Goal: Transaction & Acquisition: Download file/media

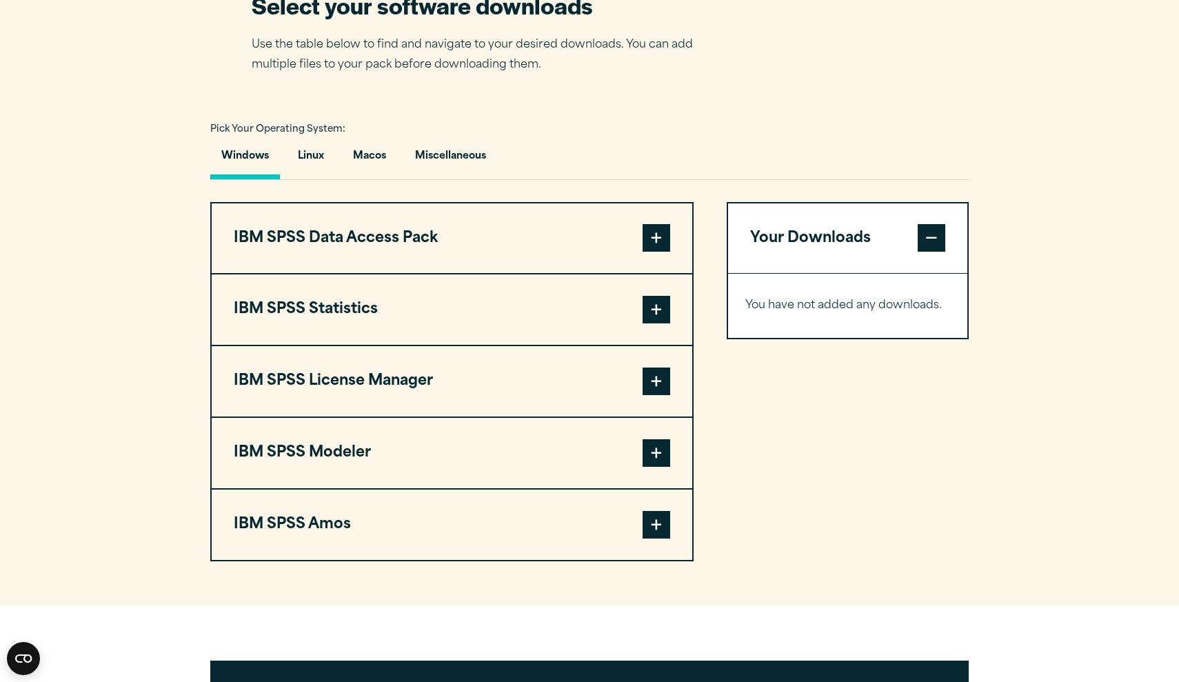
scroll to position [908, 0]
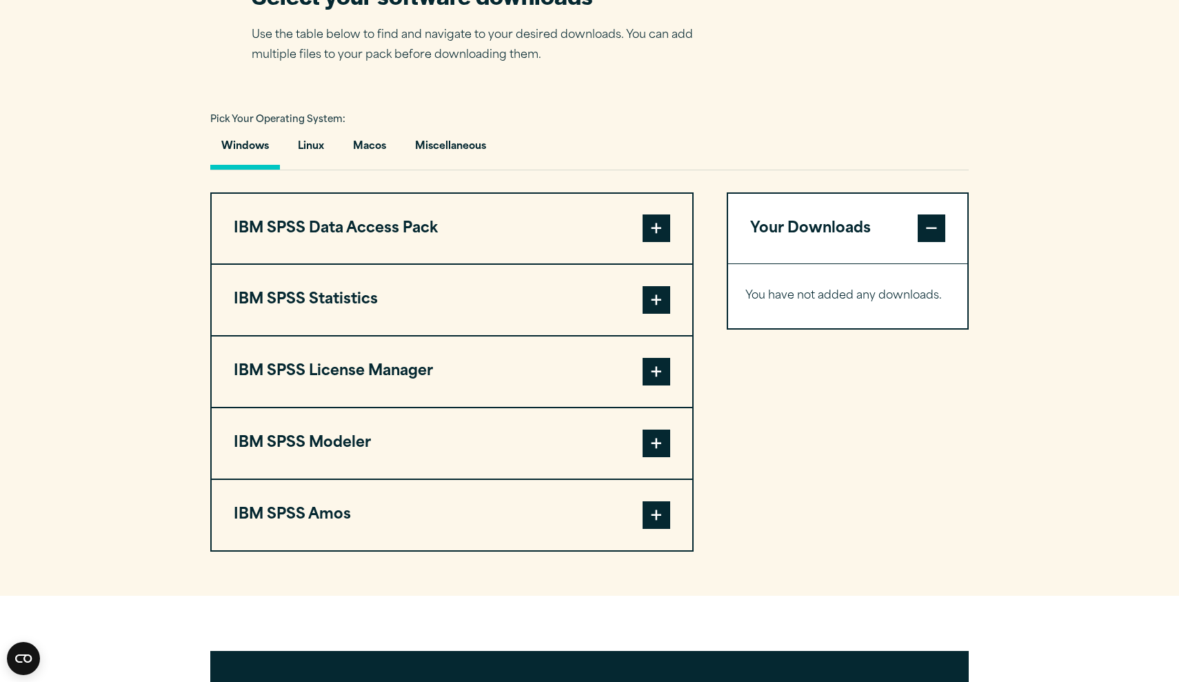
click at [652, 314] on span at bounding box center [657, 300] width 28 height 28
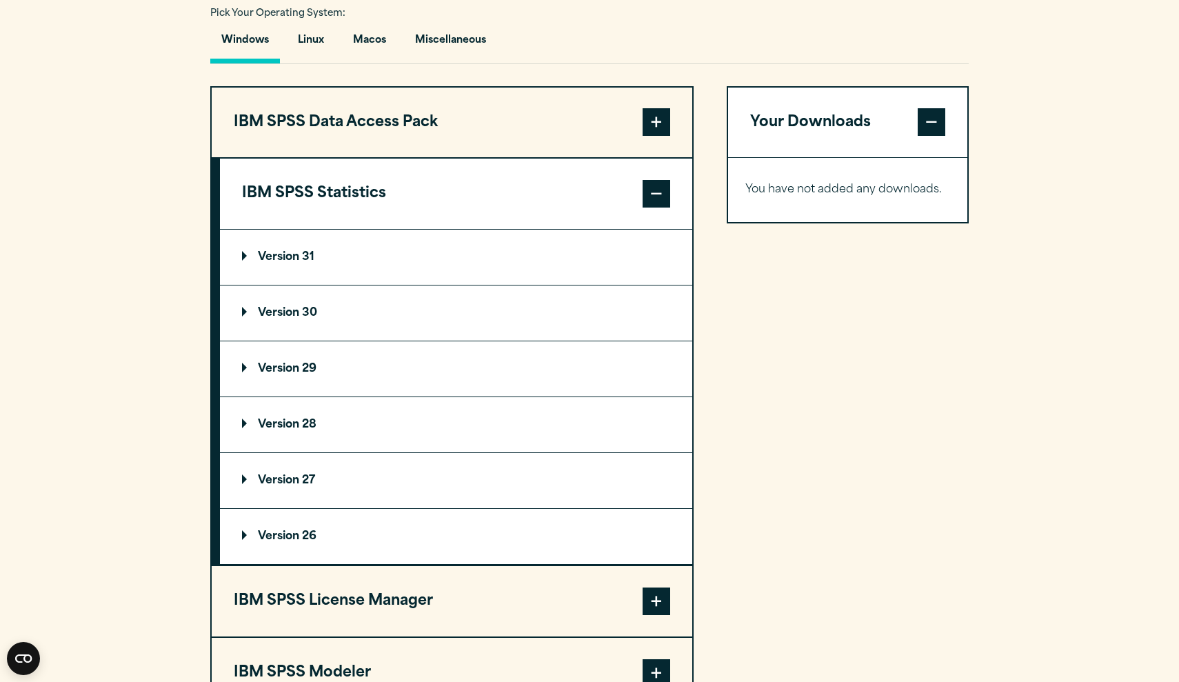
scroll to position [1014, 0]
click at [310, 374] on p "Version 29" at bounding box center [279, 368] width 74 height 11
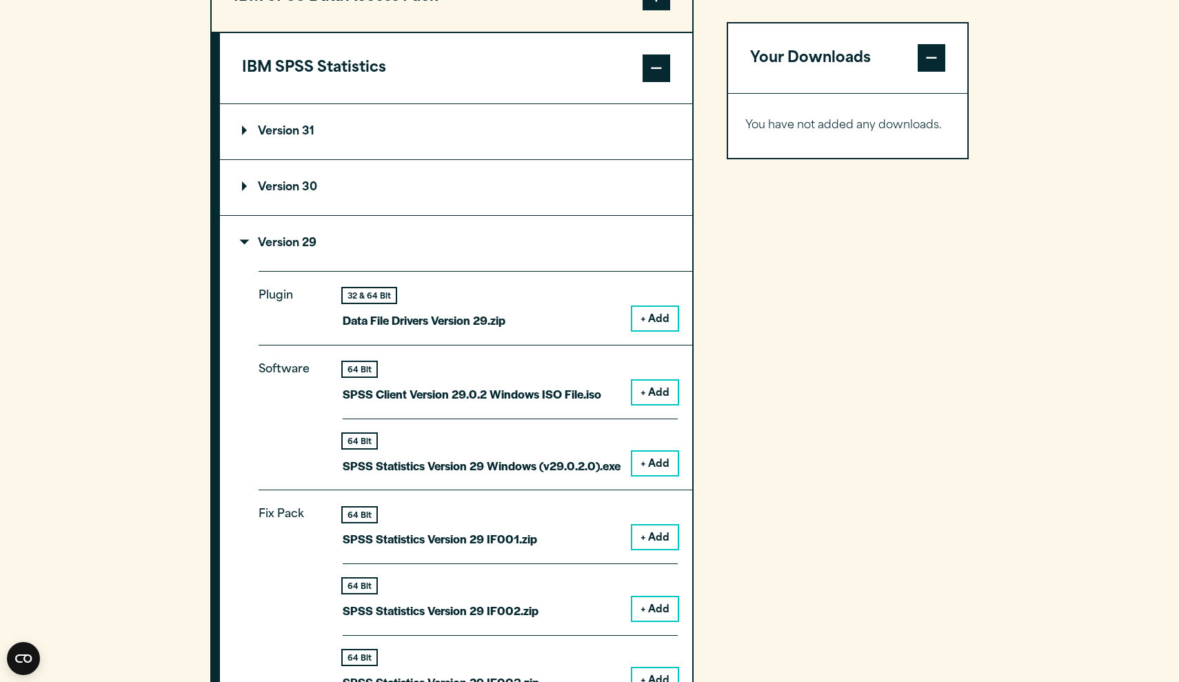
scroll to position [1199, 0]
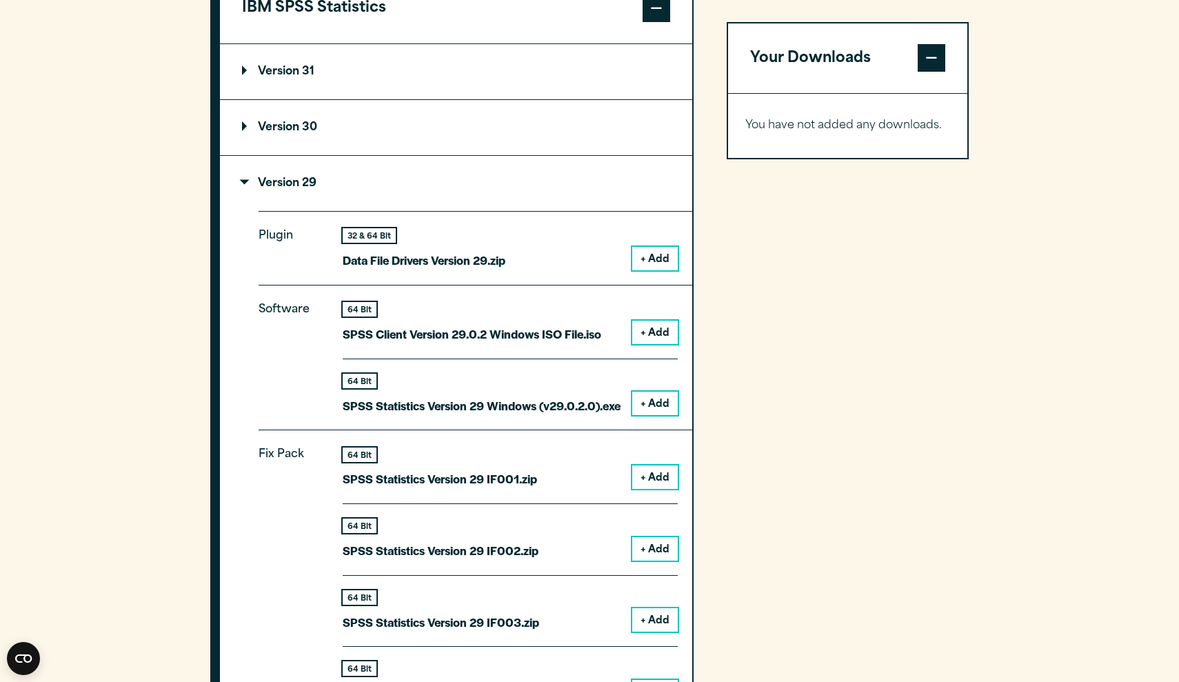
click at [663, 415] on button "+ Add" at bounding box center [655, 403] width 46 height 23
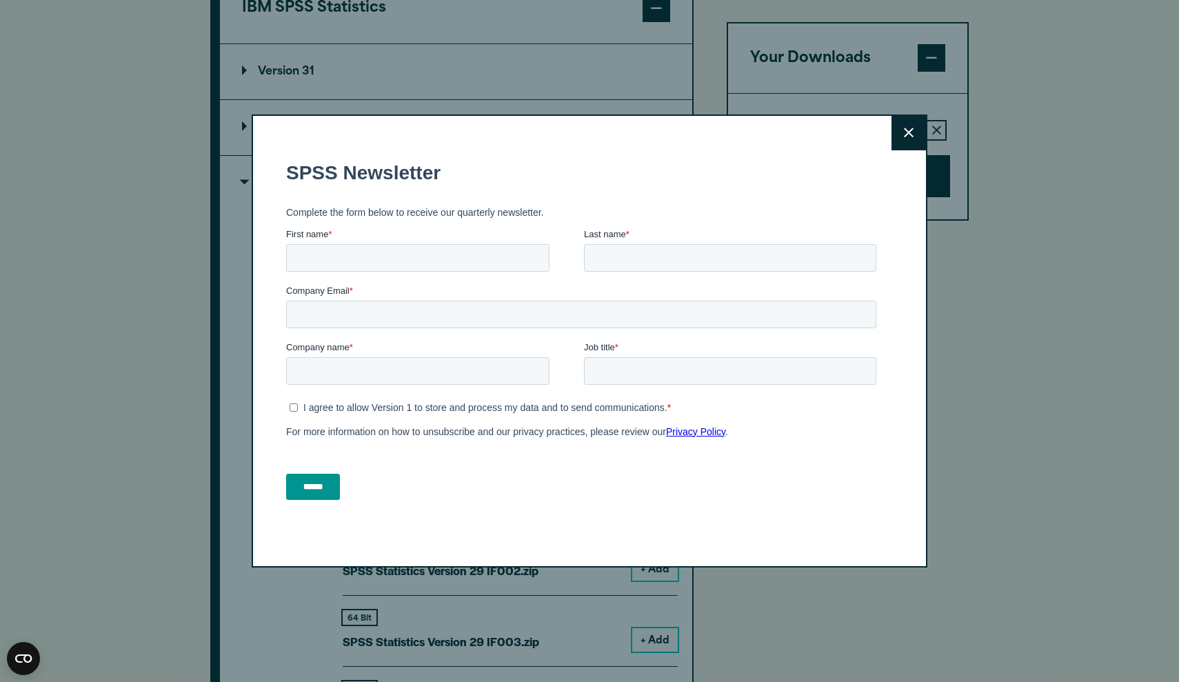
click at [920, 136] on button "Close" at bounding box center [909, 133] width 34 height 34
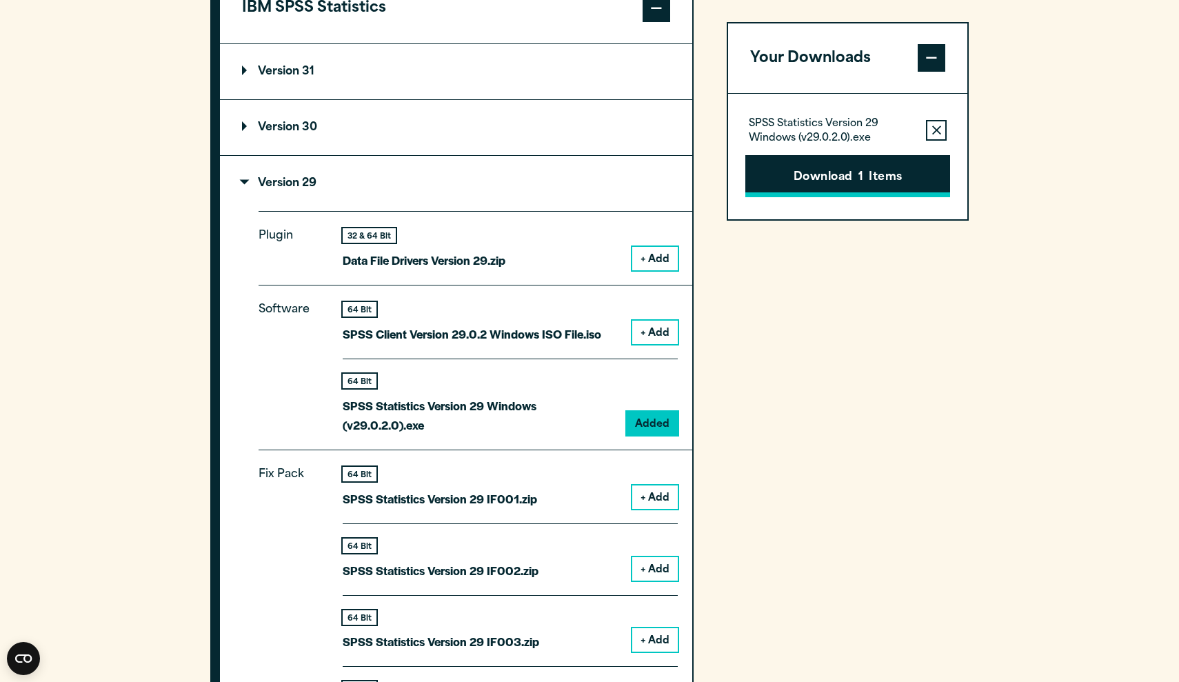
click at [859, 172] on span "1" at bounding box center [861, 178] width 5 height 18
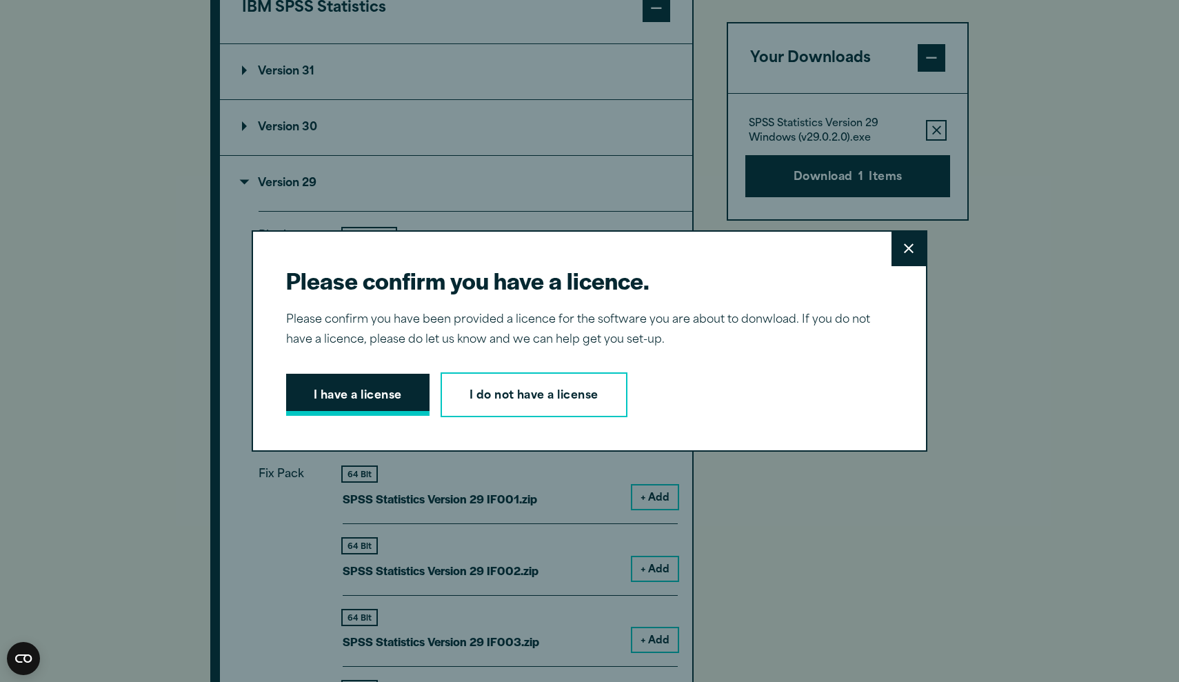
click at [364, 390] on button "I have a license" at bounding box center [357, 395] width 143 height 43
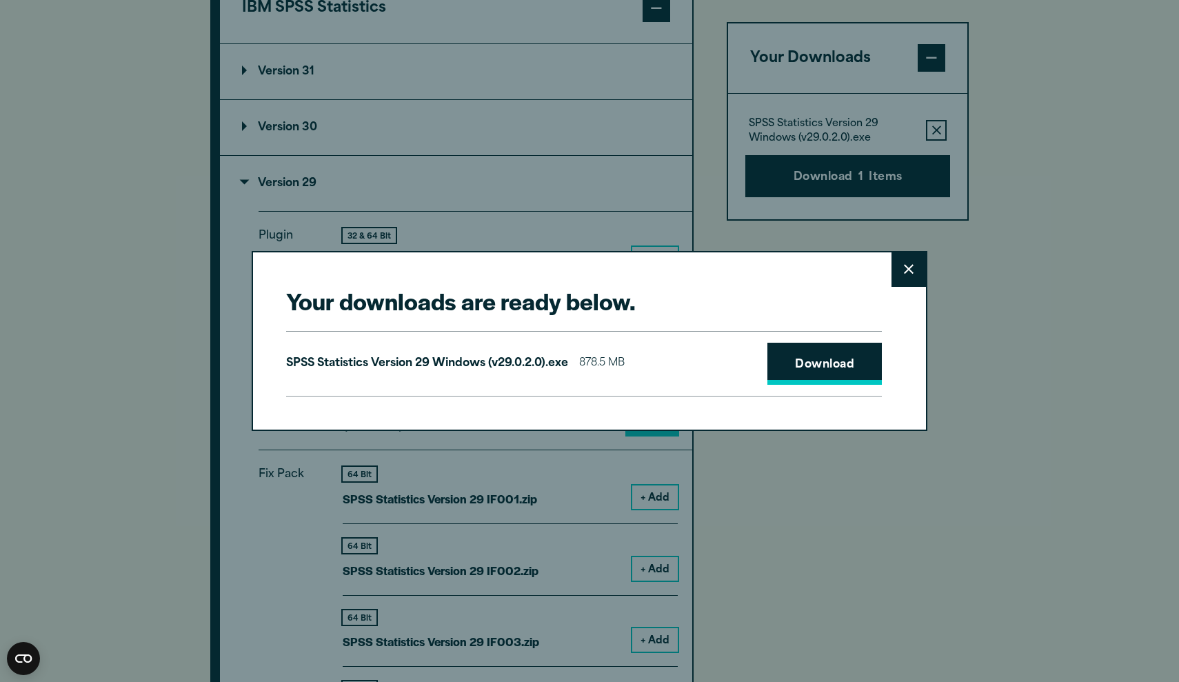
click at [812, 362] on link "Download" at bounding box center [825, 364] width 114 height 43
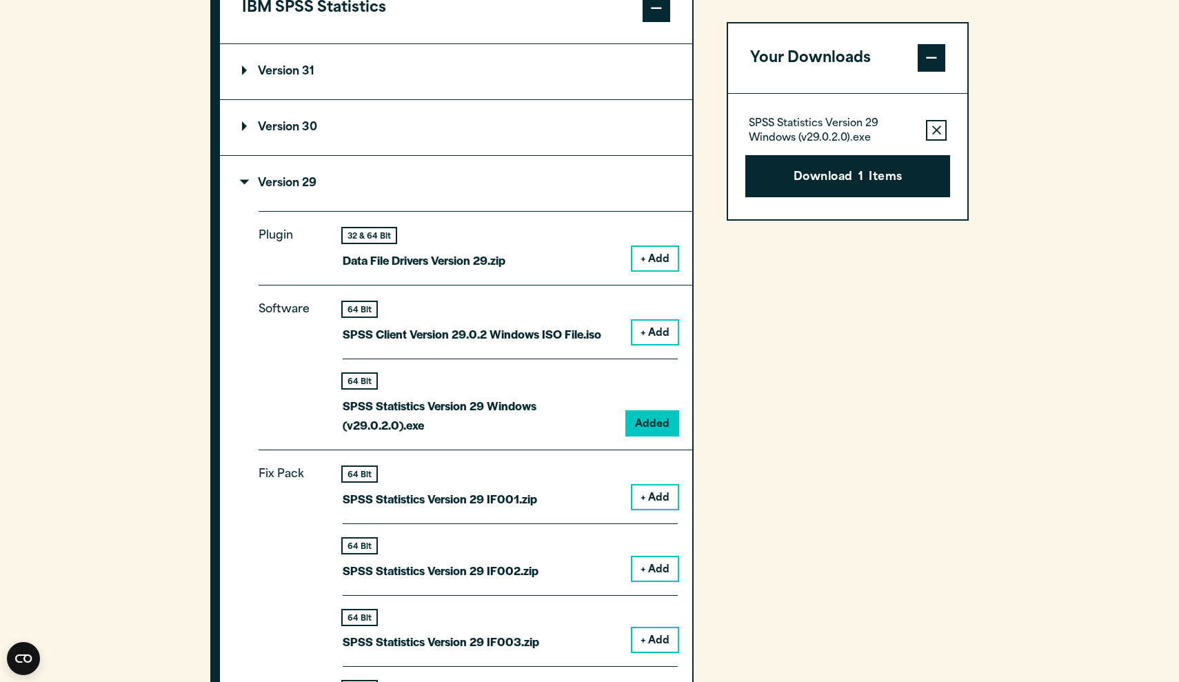
click at [596, 2] on div "Your downloads are ready below. Close SPSS Statistics Version 29 Windows (v29.0…" at bounding box center [589, 341] width 1179 height 682
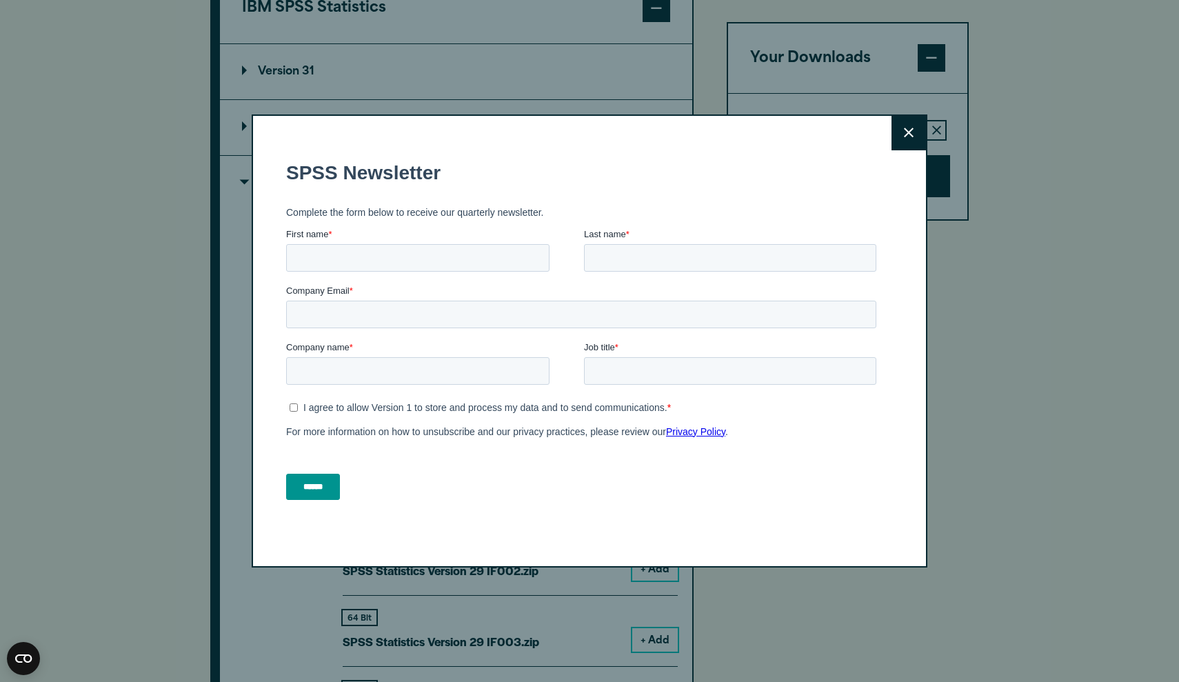
click at [904, 128] on icon at bounding box center [909, 133] width 10 height 10
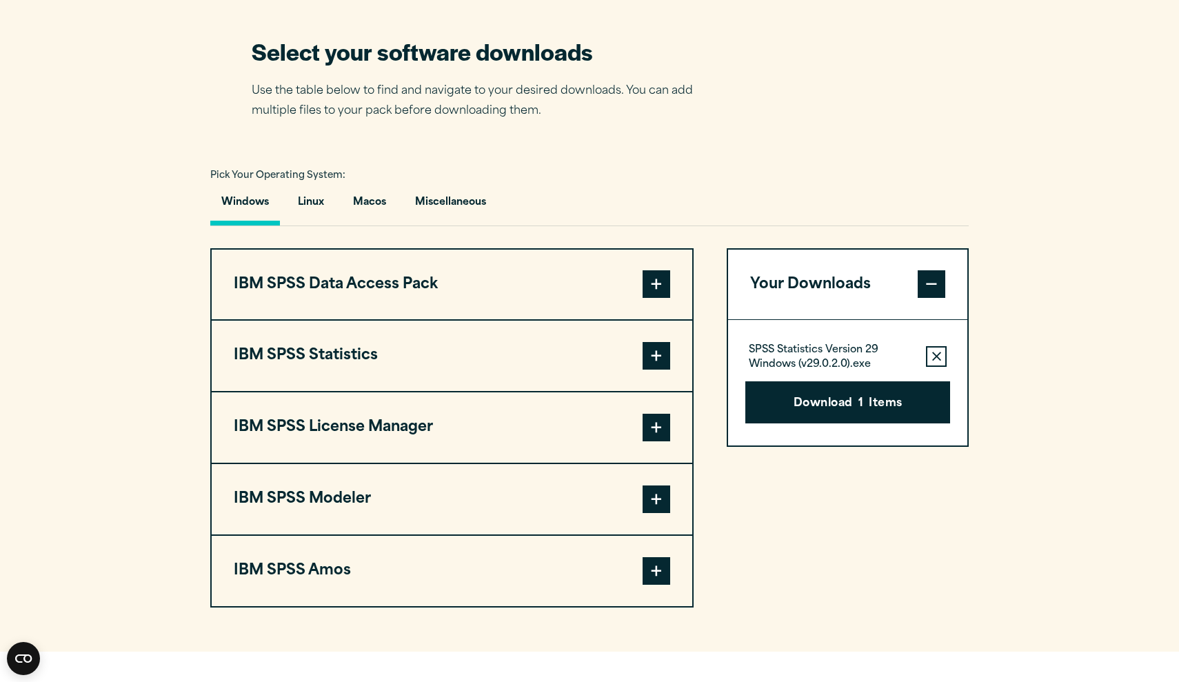
scroll to position [859, 0]
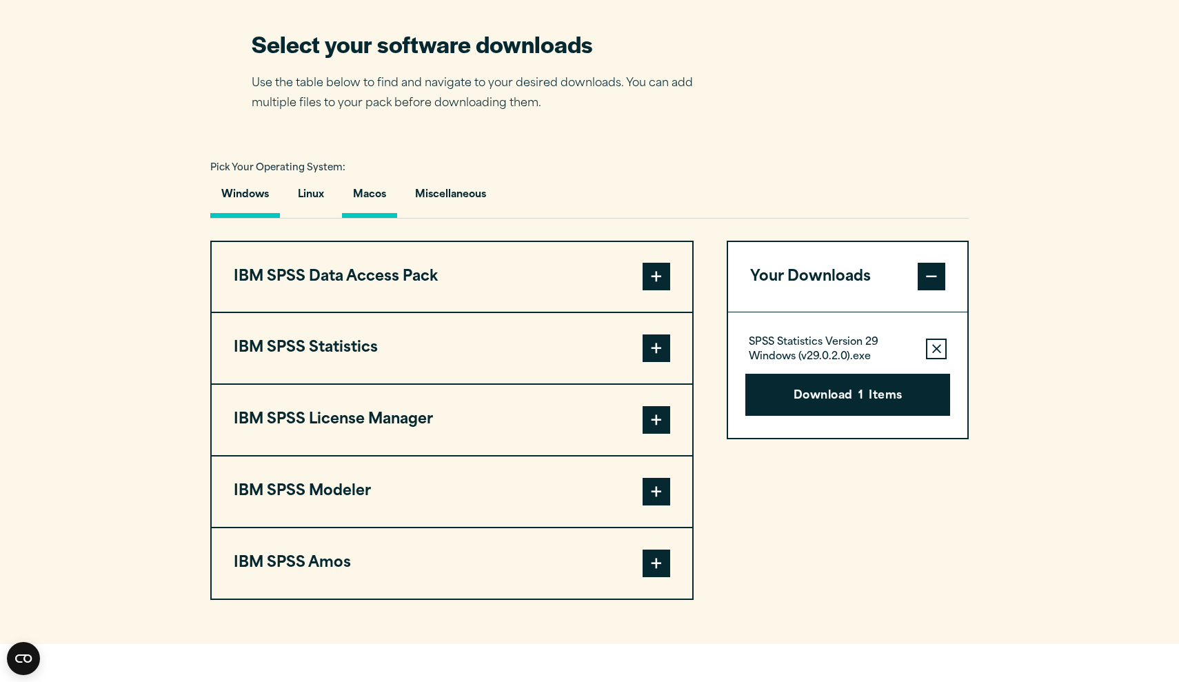
click at [373, 218] on button "Macos" at bounding box center [369, 198] width 55 height 39
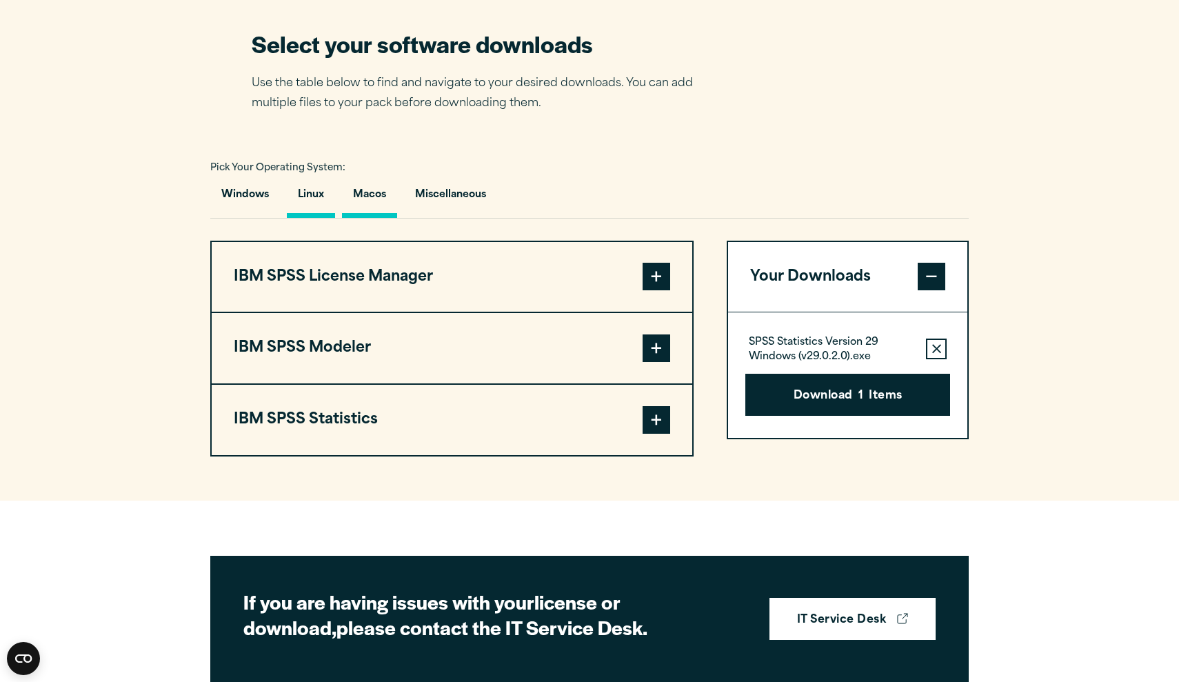
click at [317, 218] on button "Linux" at bounding box center [311, 198] width 48 height 39
click at [268, 218] on button "Windows" at bounding box center [245, 198] width 70 height 39
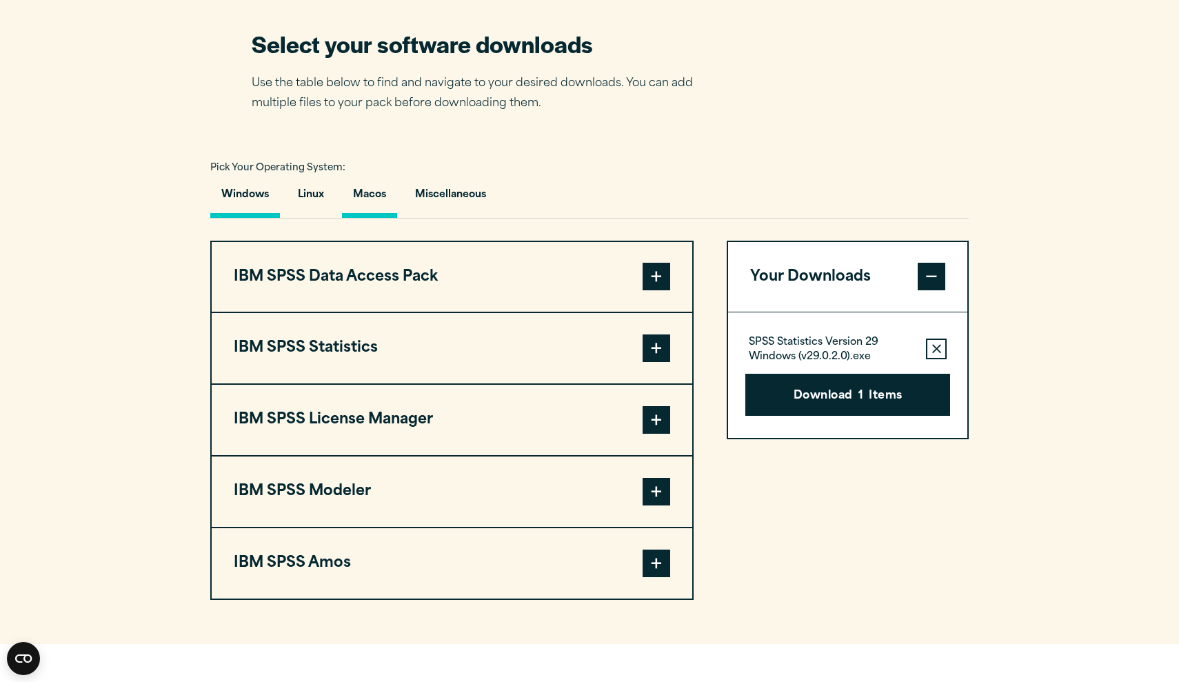
click at [388, 218] on button "Macos" at bounding box center [369, 198] width 55 height 39
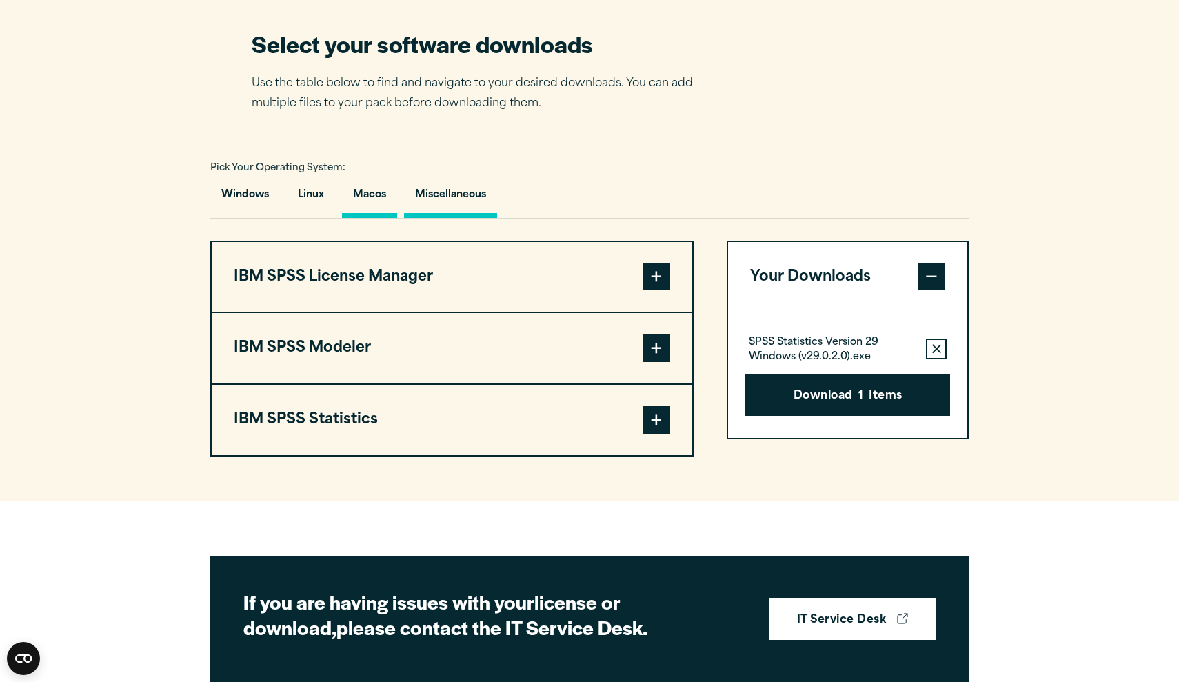
click at [456, 218] on button "Miscellaneous" at bounding box center [450, 198] width 93 height 39
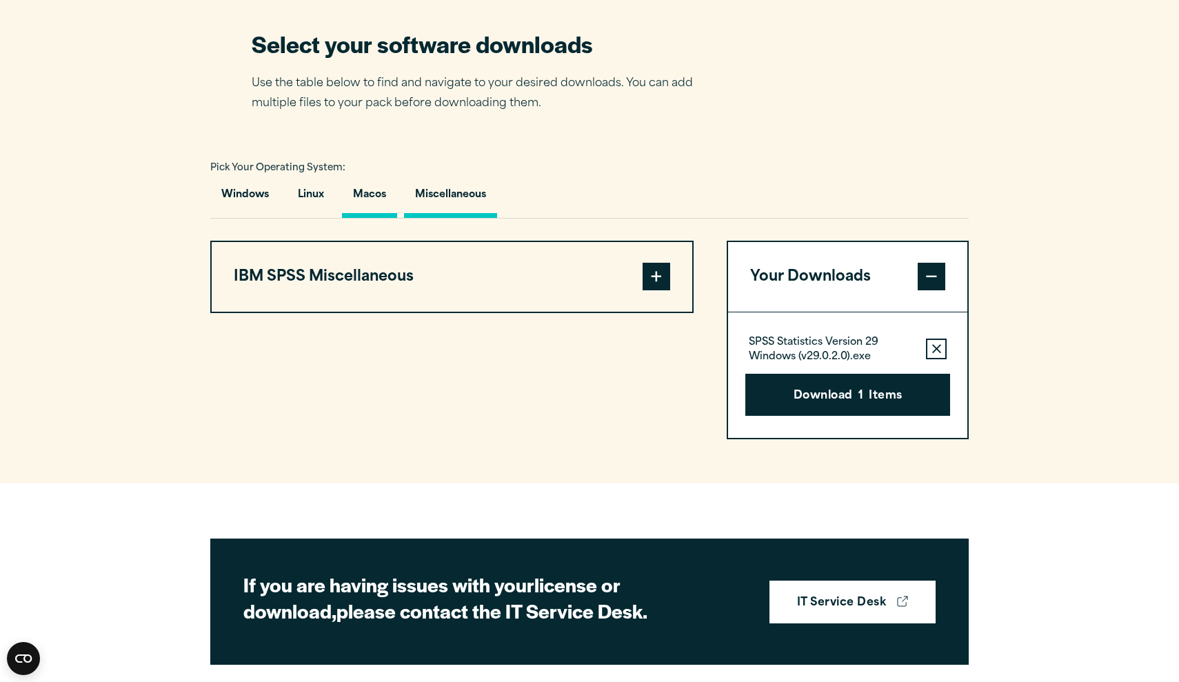
click at [388, 218] on button "Macos" at bounding box center [369, 198] width 55 height 39
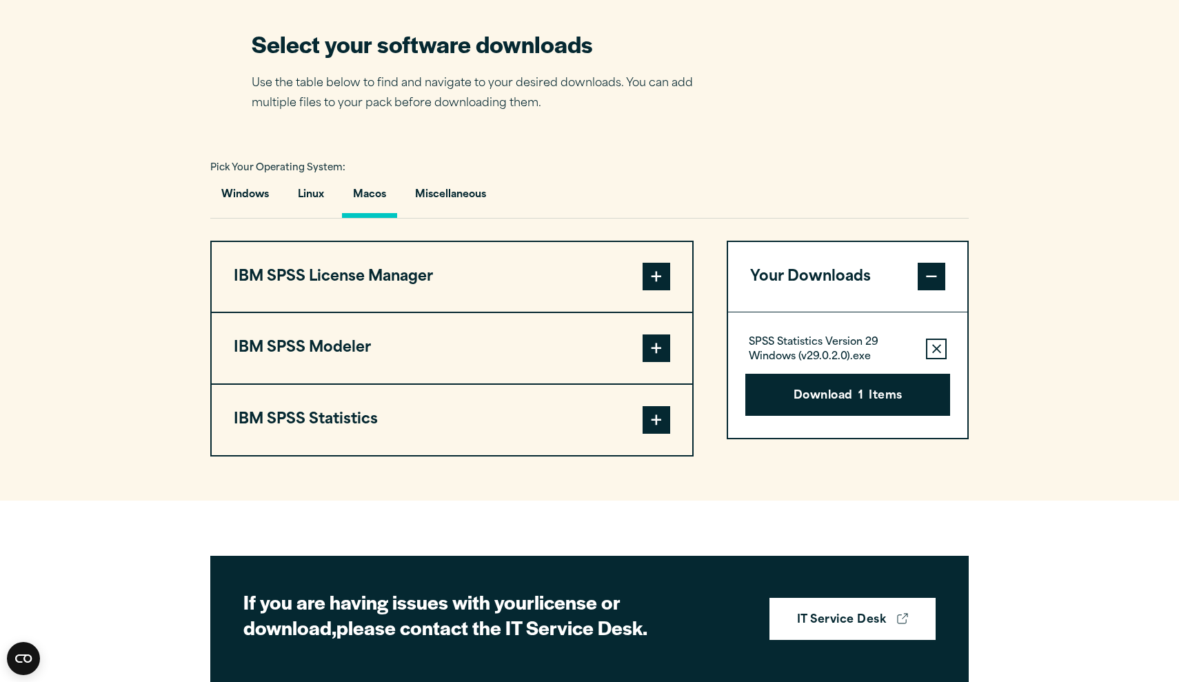
click at [652, 434] on span at bounding box center [657, 420] width 28 height 28
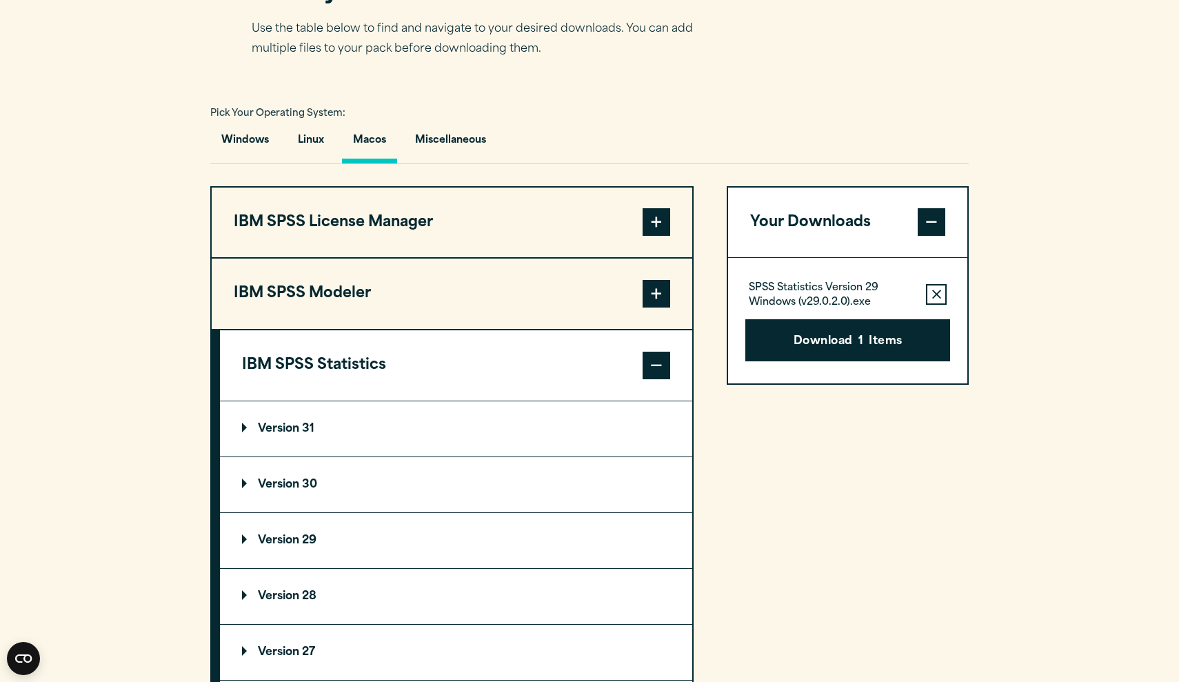
scroll to position [932, 0]
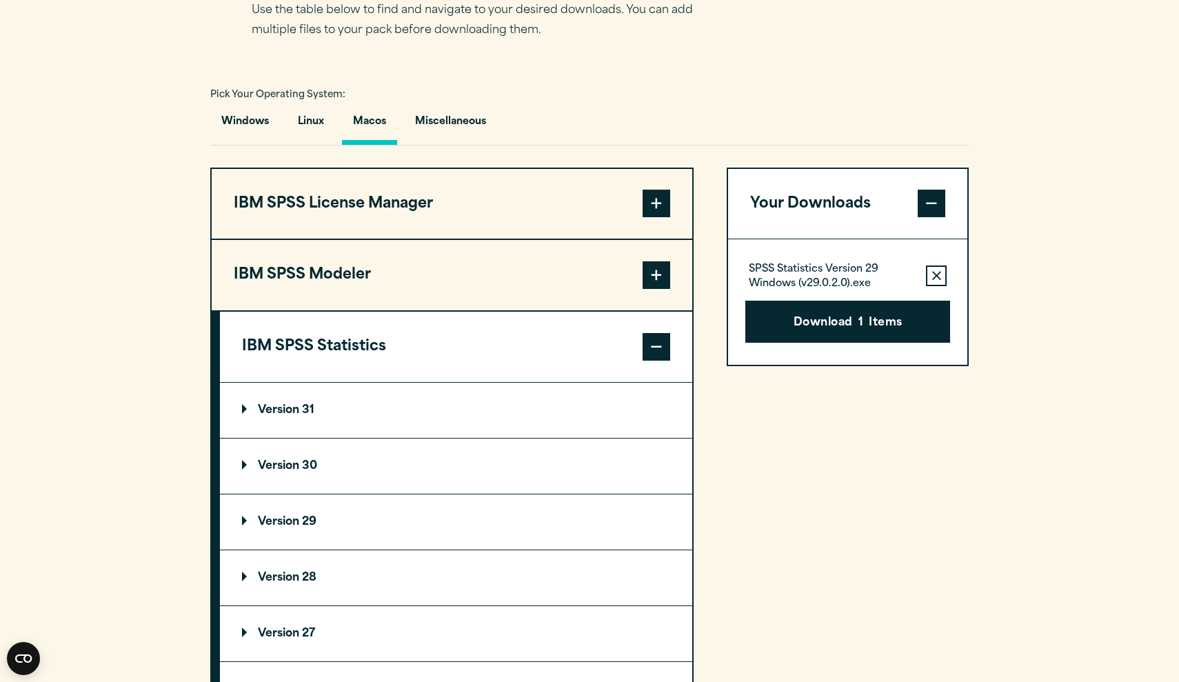
click at [305, 472] on p "Version 30" at bounding box center [279, 466] width 75 height 11
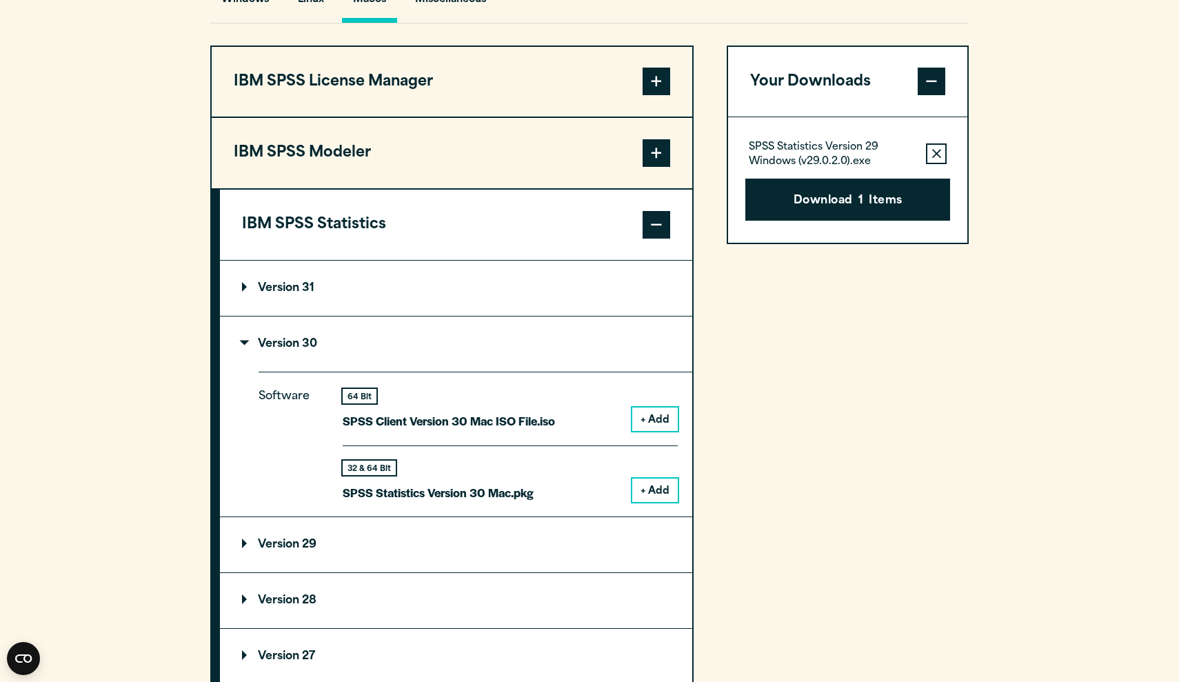
scroll to position [1055, 0]
click at [860, 401] on div "Your Downloads SPSS Statistics Version 29 Windows (v29.0.2.0).exe Remove this i…" at bounding box center [848, 394] width 242 height 697
click at [828, 221] on button "Download 1 Items" at bounding box center [848, 200] width 205 height 43
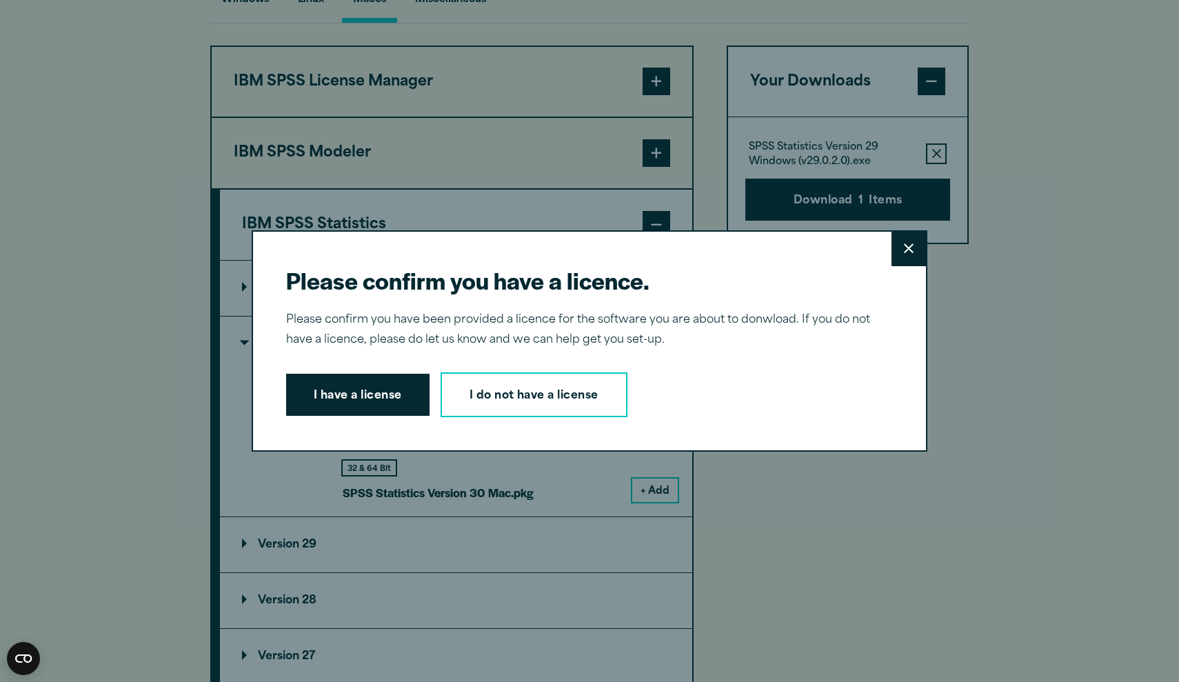
click at [909, 250] on icon at bounding box center [909, 248] width 10 height 10
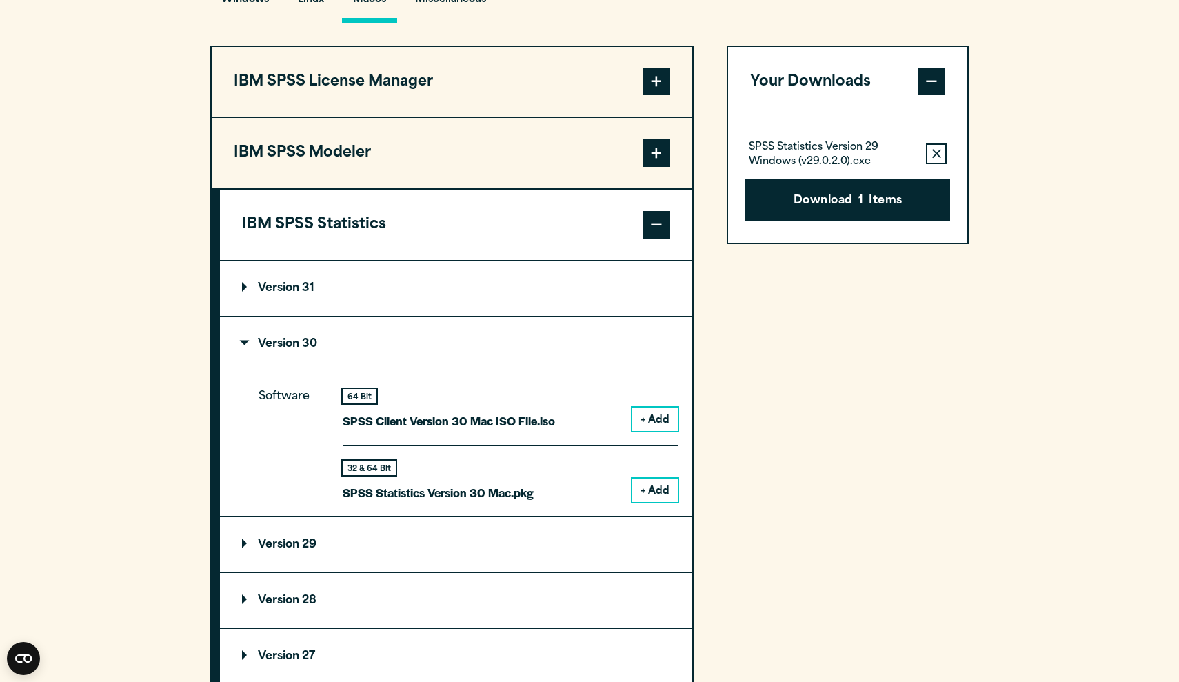
click at [992, 46] on section "Select your software downloads Use the table below to find and navigate to your…" at bounding box center [589, 288] width 1179 height 998
click at [998, 27] on section "Select your software downloads Use the table below to find and navigate to your…" at bounding box center [589, 288] width 1179 height 998
click at [383, 23] on button "Macos" at bounding box center [369, 2] width 55 height 39
click at [476, 23] on button "Miscellaneous" at bounding box center [450, 2] width 93 height 39
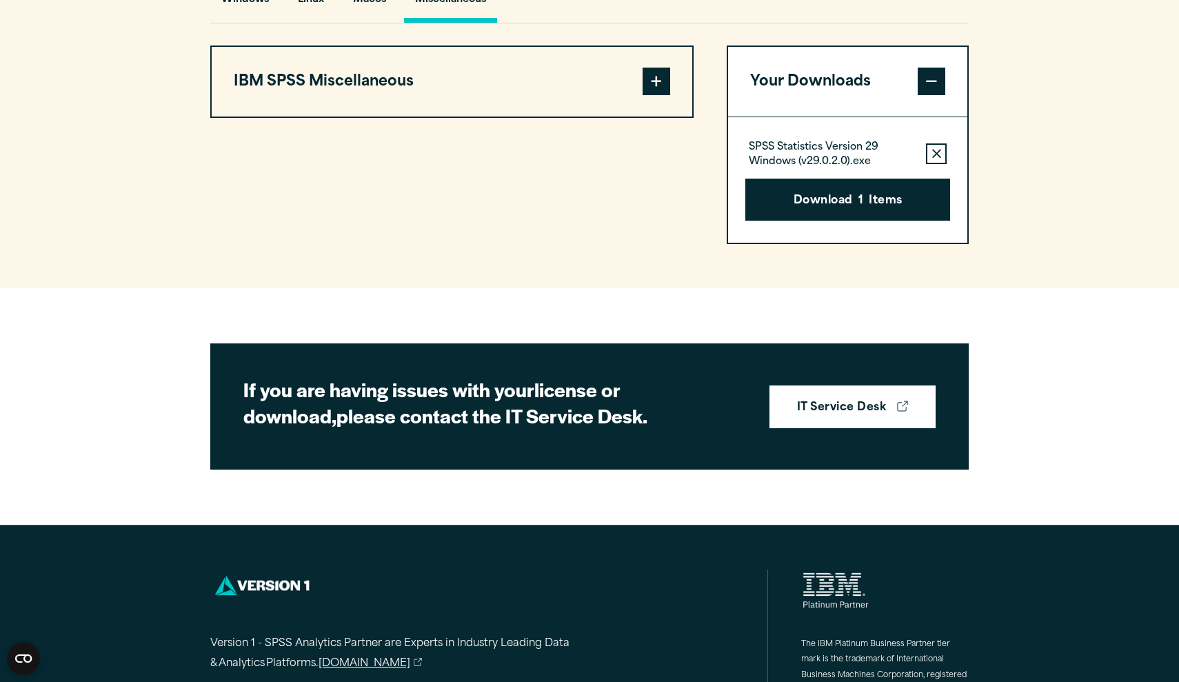
click at [580, 117] on button "IBM SPSS Miscellaneous" at bounding box center [452, 82] width 481 height 70
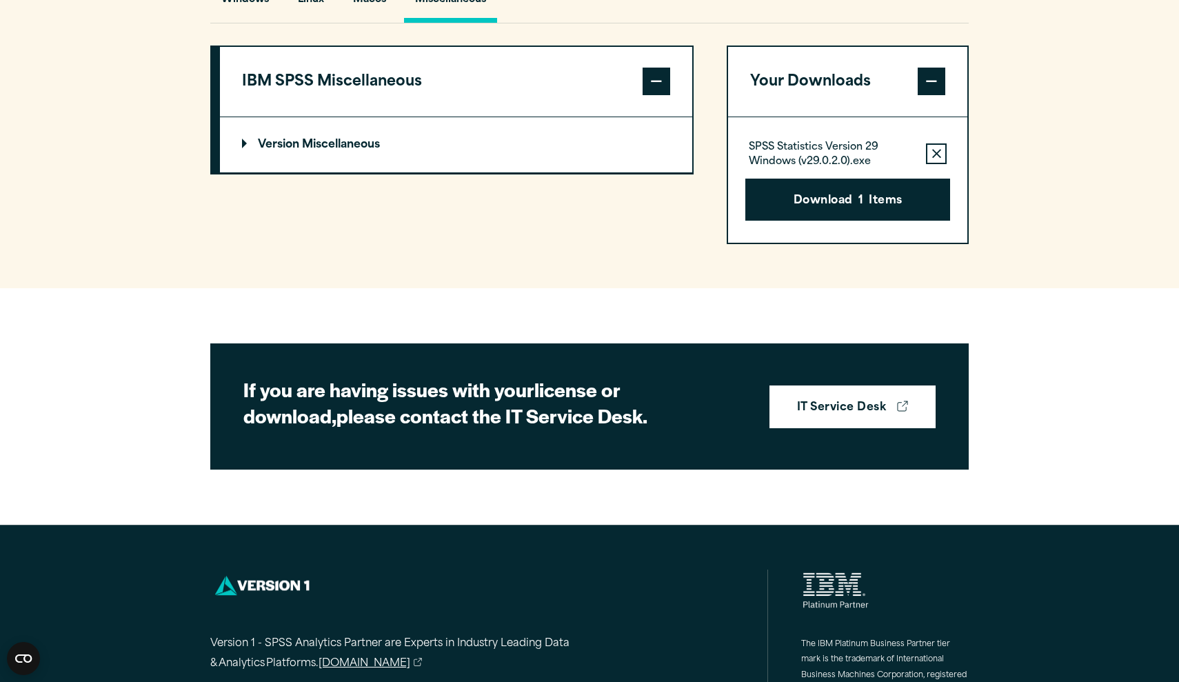
click at [519, 172] on summary "Version Miscellaneous" at bounding box center [456, 144] width 472 height 55
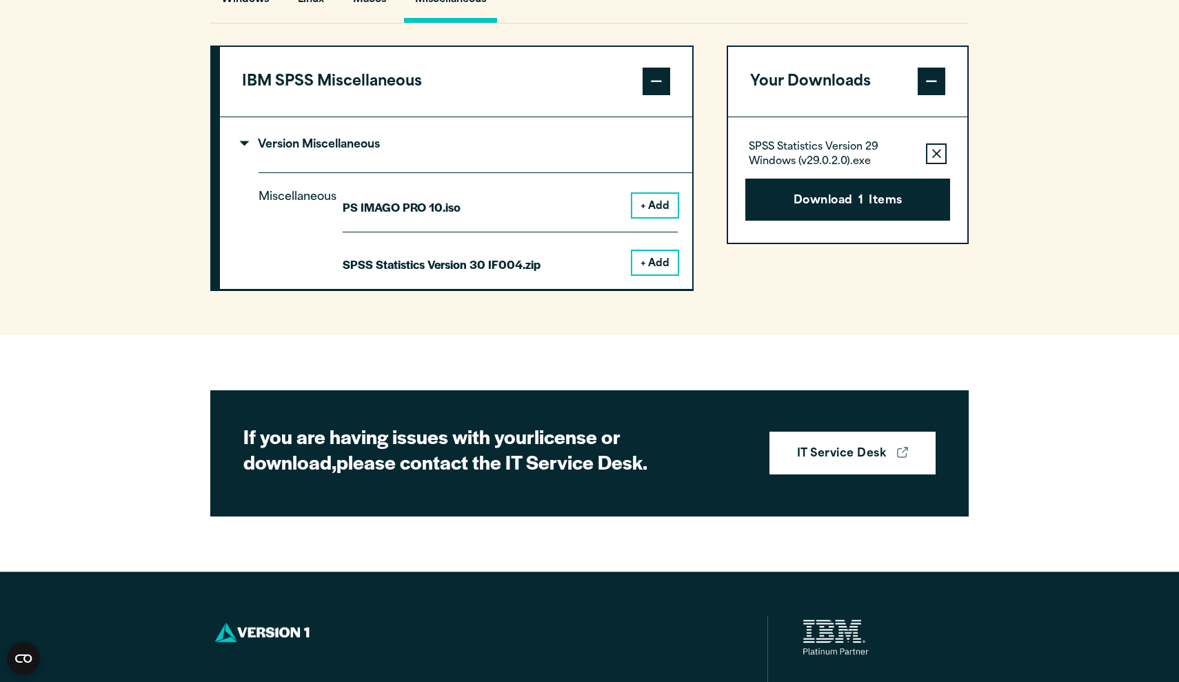
click at [660, 274] on button "+ Add" at bounding box center [655, 262] width 46 height 23
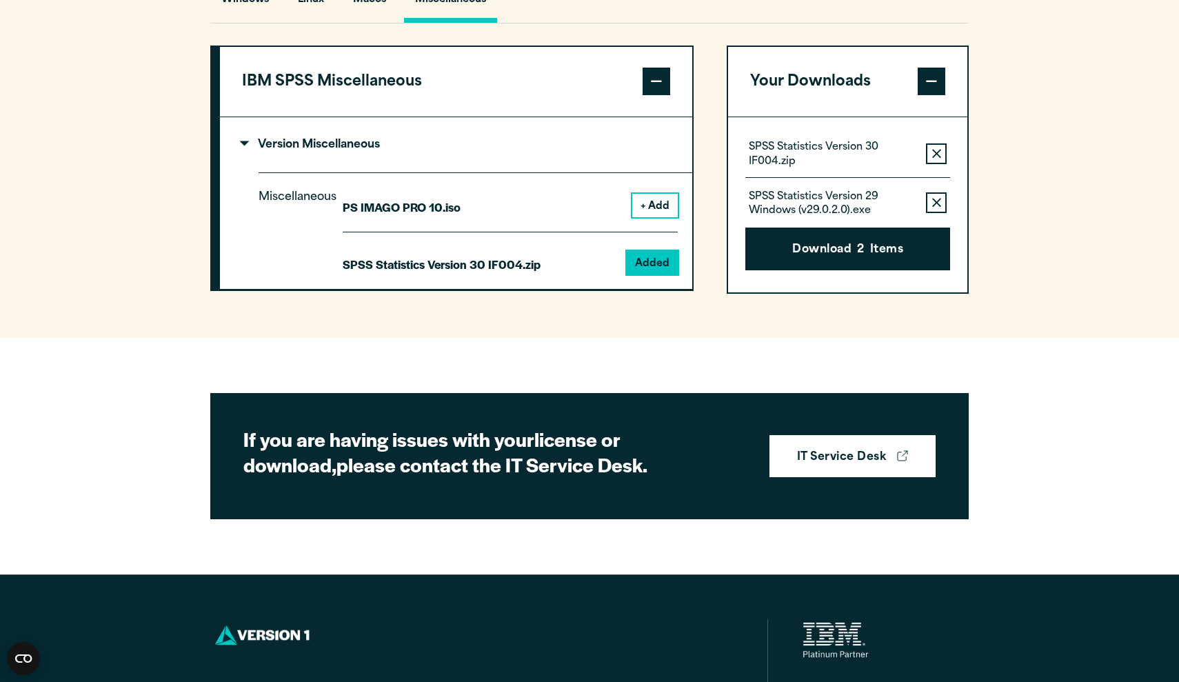
click at [937, 158] on icon "button" at bounding box center [936, 153] width 9 height 9
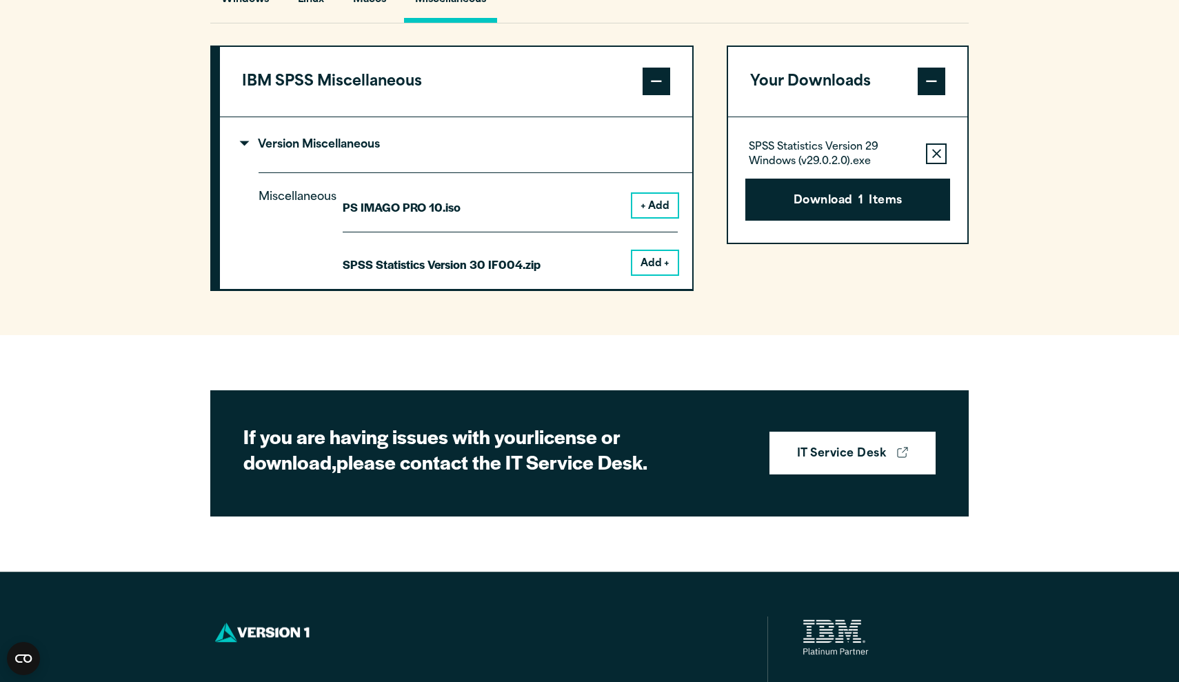
click at [937, 158] on icon "button" at bounding box center [936, 153] width 9 height 9
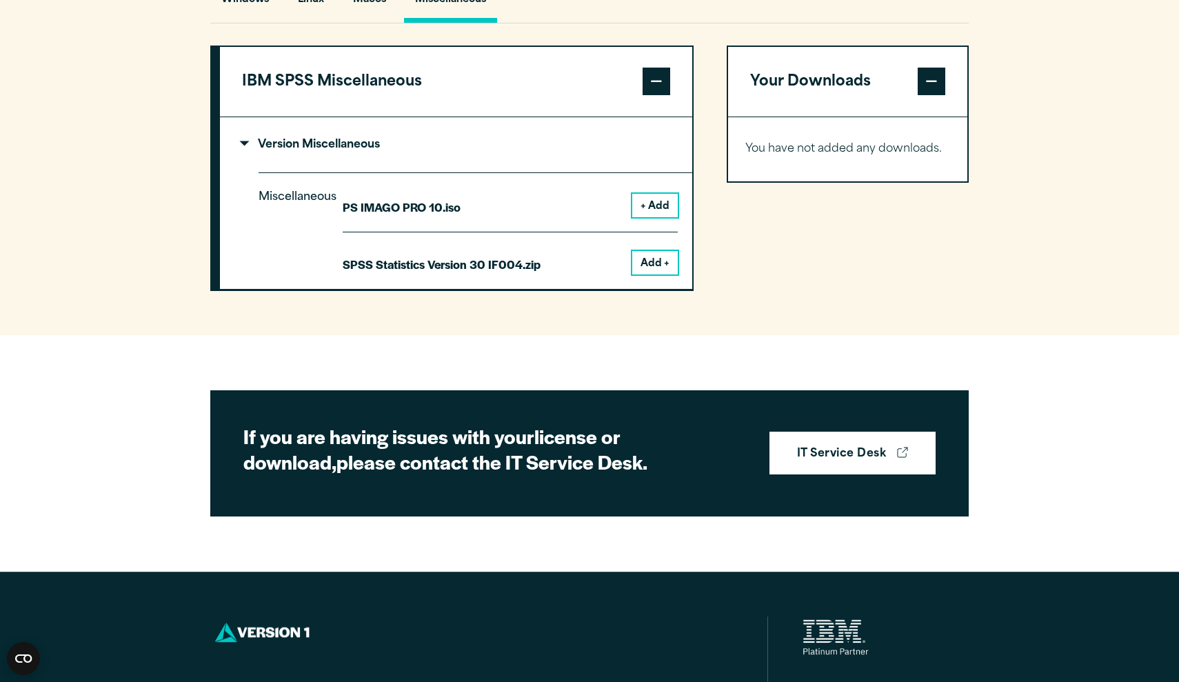
click at [661, 274] on button "Add +" at bounding box center [655, 262] width 46 height 23
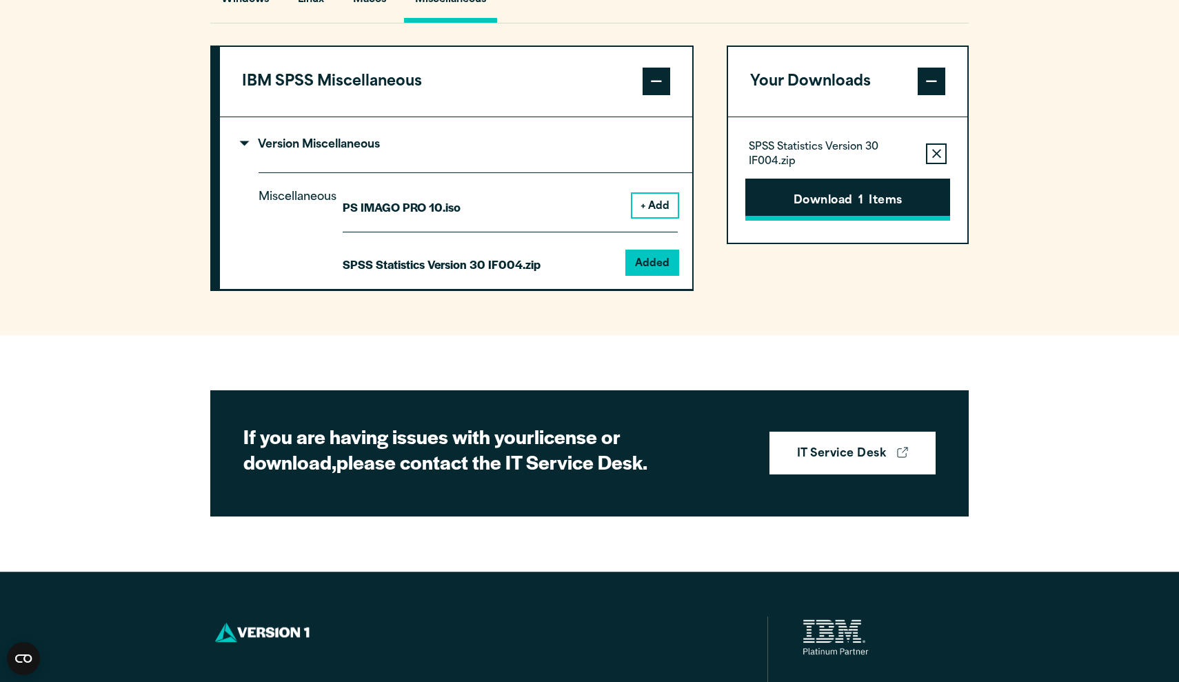
click at [865, 221] on button "Download 1 Items" at bounding box center [848, 200] width 205 height 43
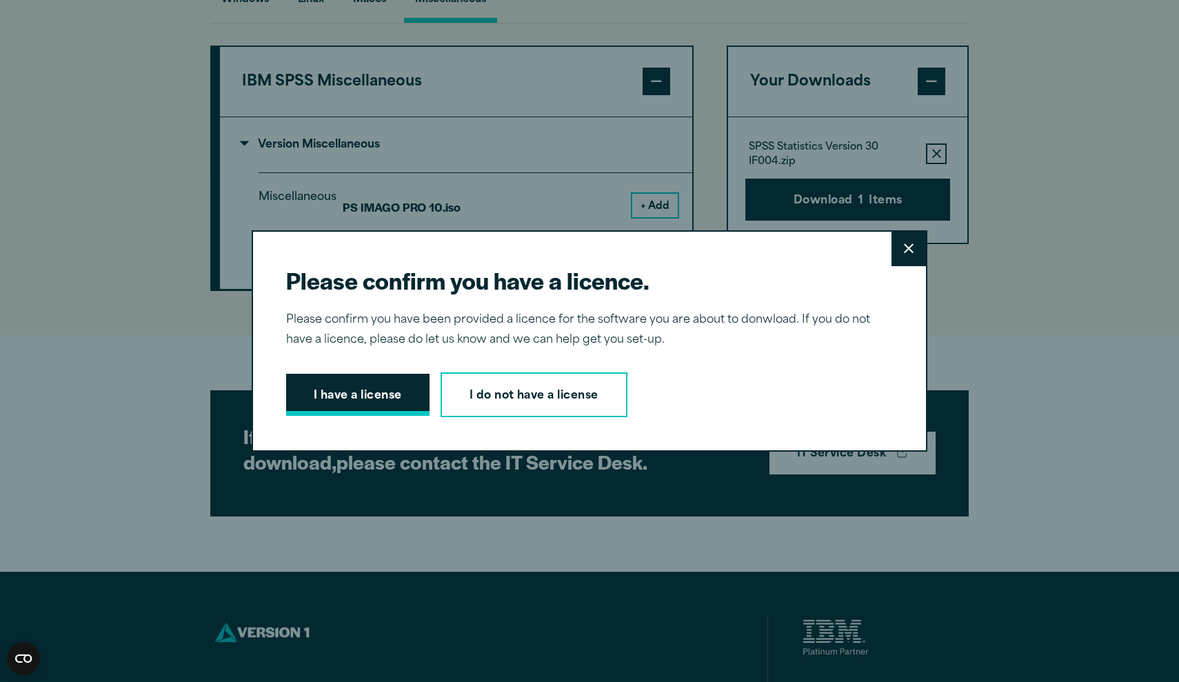
click at [361, 397] on button "I have a license" at bounding box center [357, 395] width 143 height 43
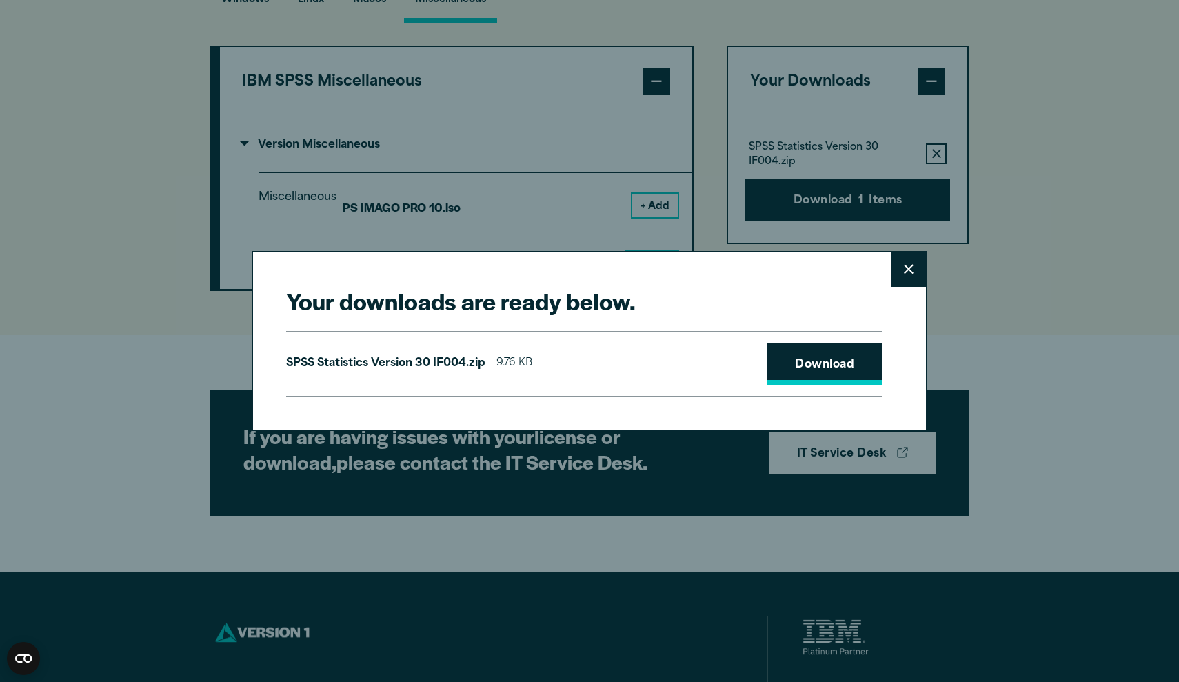
click at [835, 361] on link "Download" at bounding box center [825, 364] width 114 height 43
click at [824, 371] on link "Download" at bounding box center [825, 364] width 114 height 43
click at [903, 277] on button "Close" at bounding box center [909, 269] width 34 height 34
